Goal: Information Seeking & Learning: Understand process/instructions

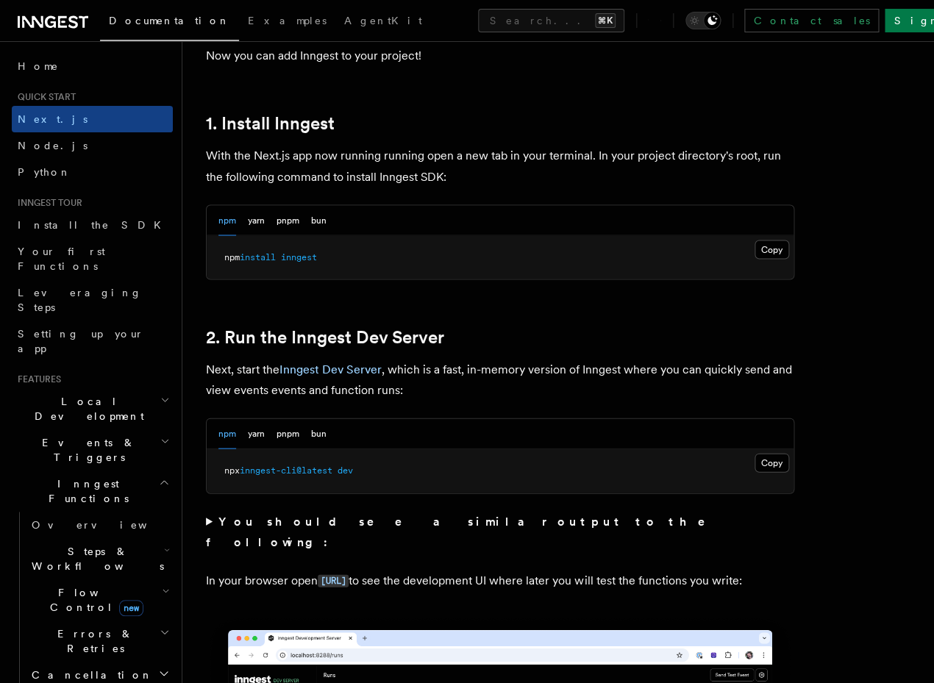
scroll to position [790, 0]
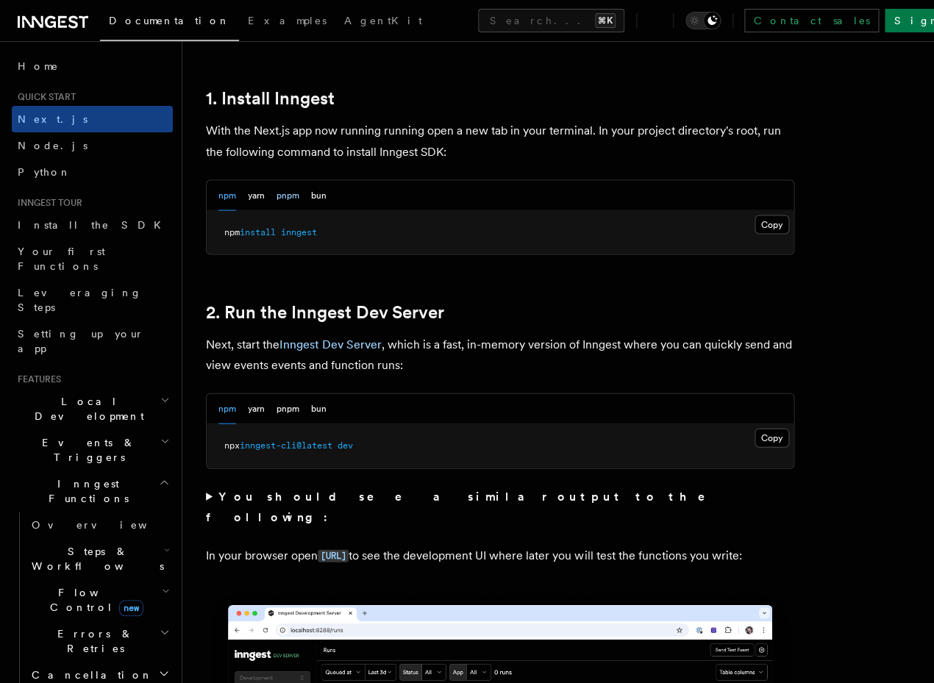
click at [285, 202] on button "pnpm" at bounding box center [288, 195] width 23 height 30
drag, startPoint x: 323, startPoint y: 235, endPoint x: 222, endPoint y: 235, distance: 100.8
click at [222, 235] on pre "pnpm add inngest" at bounding box center [500, 232] width 587 height 44
copy span "pnpm add inngest"
click at [335, 446] on span "inngest-cli@latest" at bounding box center [312, 445] width 93 height 10
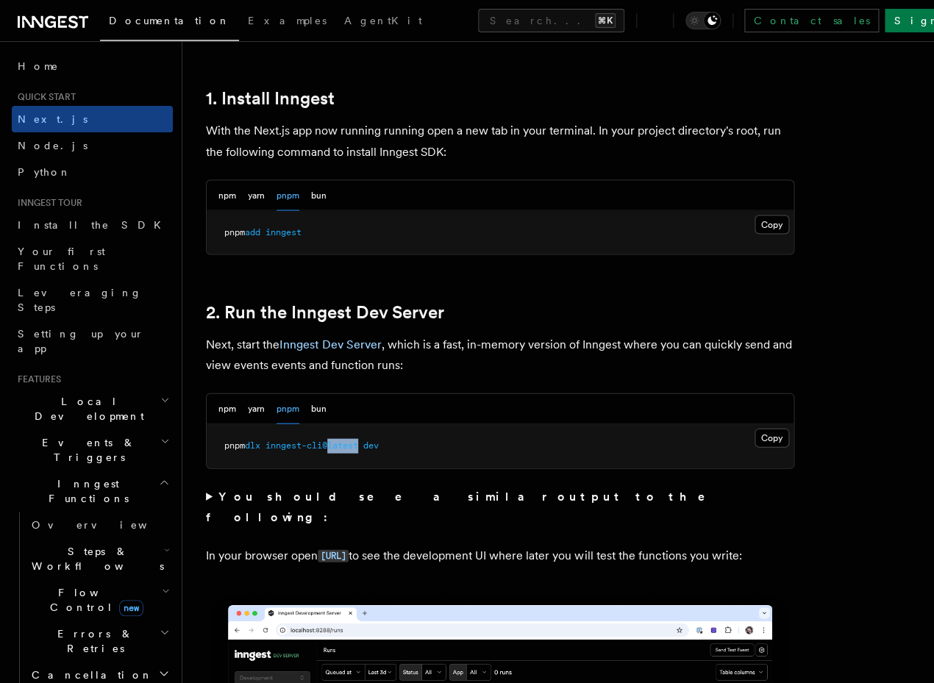
click at [335, 446] on span "inngest-cli@latest" at bounding box center [312, 445] width 93 height 10
copy span "pnpm dlx inngest-cli@latest dev"
click at [235, 415] on button "npm" at bounding box center [227, 409] width 18 height 30
click at [293, 413] on button "pnpm" at bounding box center [288, 409] width 23 height 30
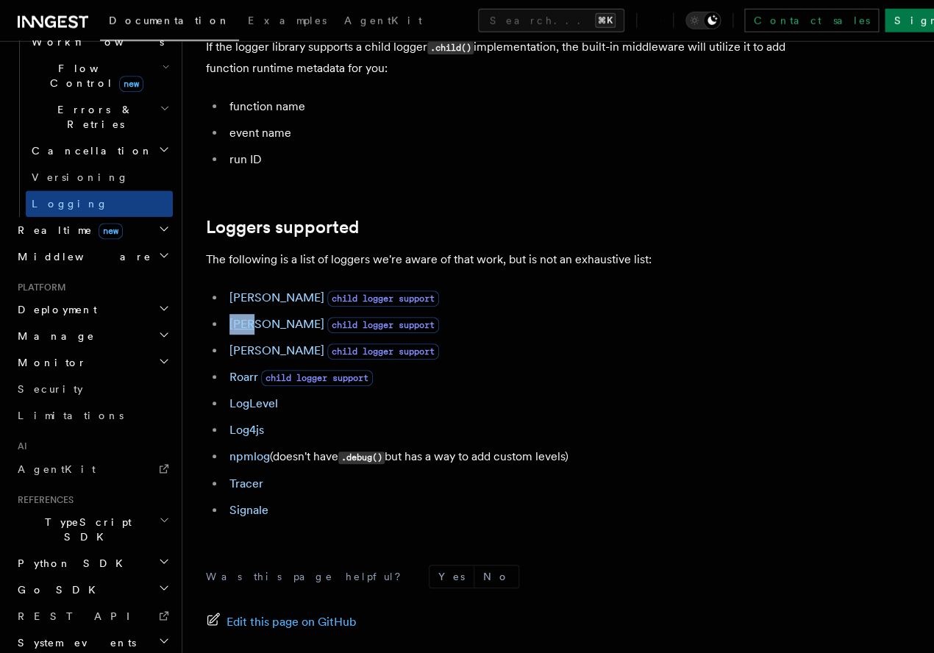
scroll to position [1916, 0]
click at [248, 313] on ul "Winston child logger support Pino child logger support Bunyan child logger supp…" at bounding box center [500, 403] width 588 height 233
click at [248, 304] on link "Winston" at bounding box center [276, 297] width 95 height 14
